Goal: Task Accomplishment & Management: Use online tool/utility

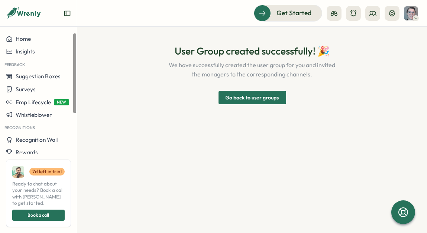
click at [265, 95] on span "Go back to user groups" at bounding box center [251, 97] width 53 height 13
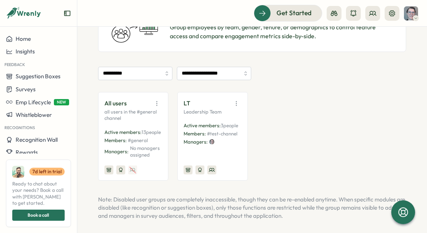
scroll to position [24, 0]
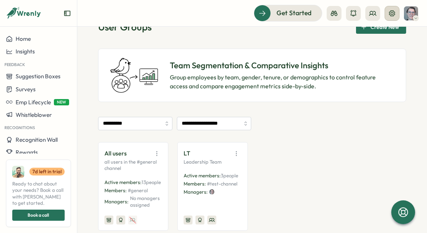
click at [390, 11] on icon at bounding box center [392, 13] width 6 height 6
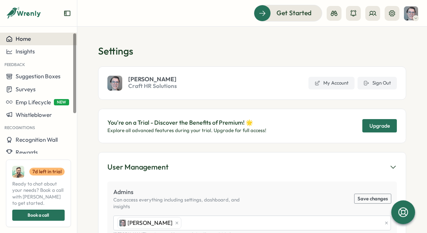
click at [38, 39] on div "Home" at bounding box center [38, 39] width 65 height 7
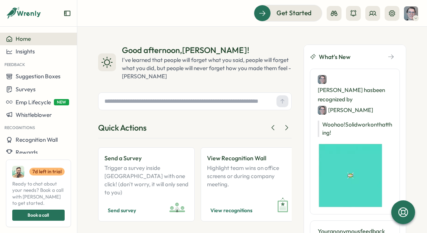
click at [149, 20] on div "Get Started" at bounding box center [252, 13] width 332 height 16
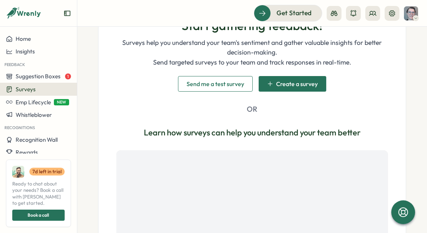
scroll to position [143, 0]
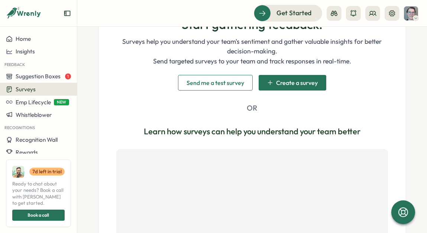
click at [224, 80] on span "Send me a test survey" at bounding box center [215, 83] width 58 height 6
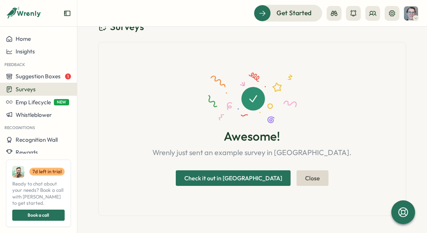
click at [296, 174] on button "Close" at bounding box center [312, 179] width 32 height 16
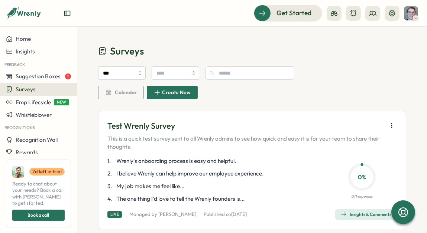
click at [181, 96] on span "Create New" at bounding box center [172, 92] width 37 height 13
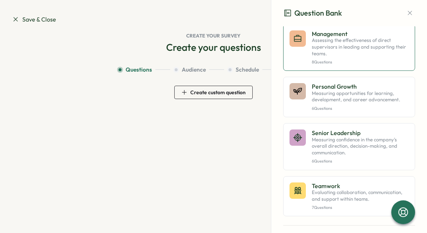
scroll to position [502, 0]
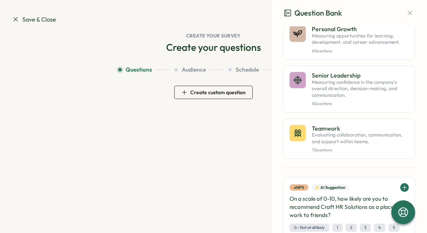
click at [331, 53] on div "Personal Growth Measuring opportunities for learning, development, and career a…" at bounding box center [360, 40] width 97 height 28
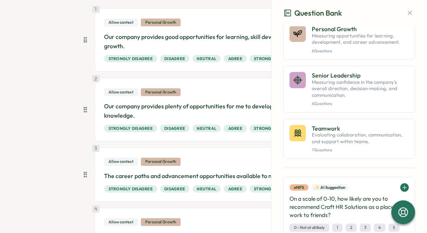
scroll to position [81, 0]
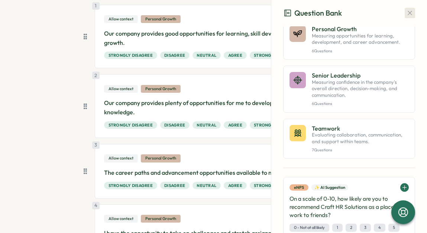
click at [406, 15] on icon "button" at bounding box center [409, 12] width 7 height 7
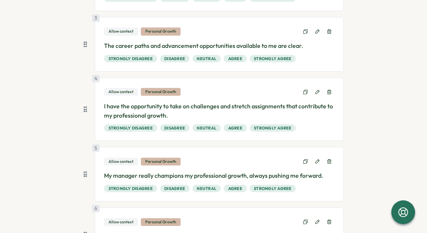
scroll to position [278, 0]
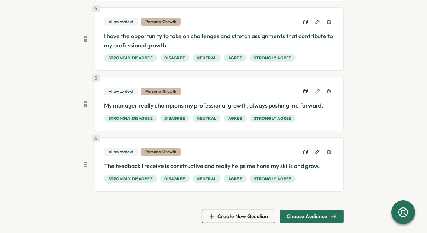
click at [311, 217] on span "Choose Audience" at bounding box center [307, 216] width 41 height 5
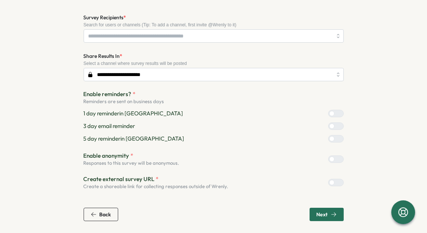
scroll to position [73, 0]
click at [337, 142] on label at bounding box center [336, 138] width 16 height 7
click at [334, 127] on div at bounding box center [331, 126] width 5 height 5
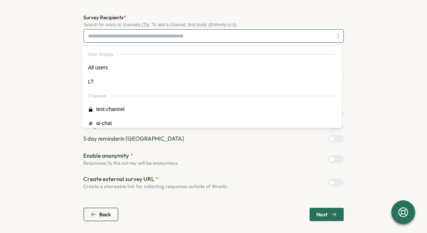
click at [198, 35] on input "Survey Recipients *" at bounding box center [210, 36] width 244 height 13
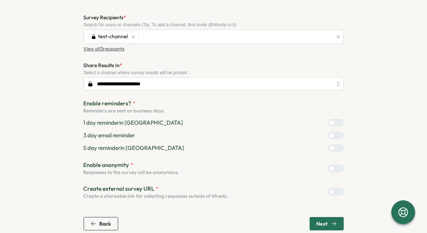
click at [365, 52] on section "**********" at bounding box center [213, 112] width 403 height 238
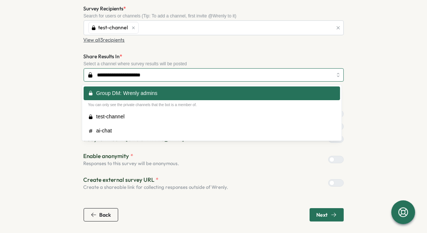
click at [181, 81] on input "**********" at bounding box center [214, 74] width 260 height 13
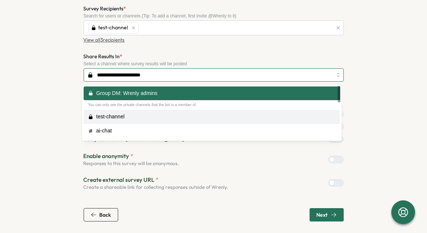
type input "**********"
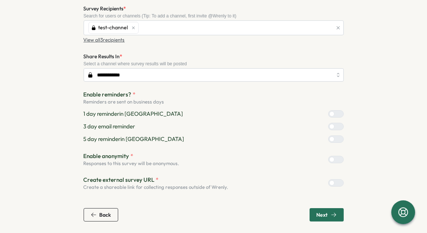
click at [321, 215] on span "Next" at bounding box center [322, 214] width 11 height 5
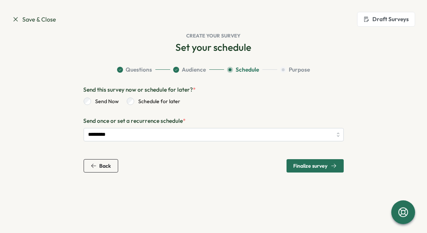
scroll to position [0, 0]
click at [311, 167] on span "Finalize survey" at bounding box center [310, 165] width 34 height 5
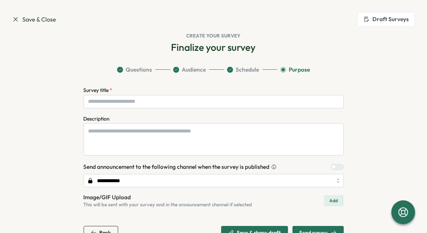
click at [348, 17] on div "Save & Close Draft Surveys" at bounding box center [213, 19] width 403 height 15
